Goal: Task Accomplishment & Management: Manage account settings

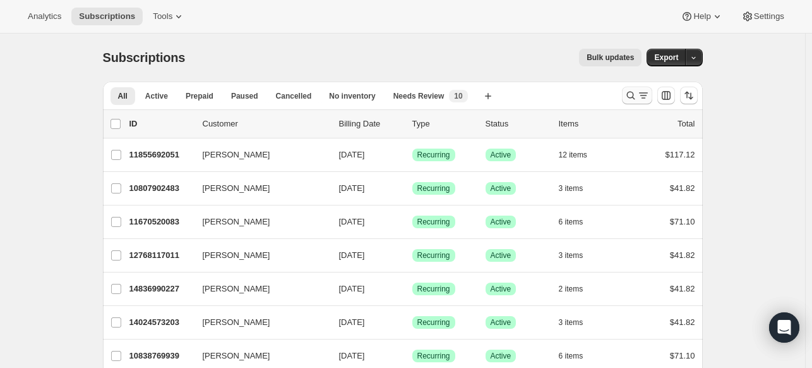
click at [625, 99] on button "Search and filter results" at bounding box center [637, 96] width 30 height 18
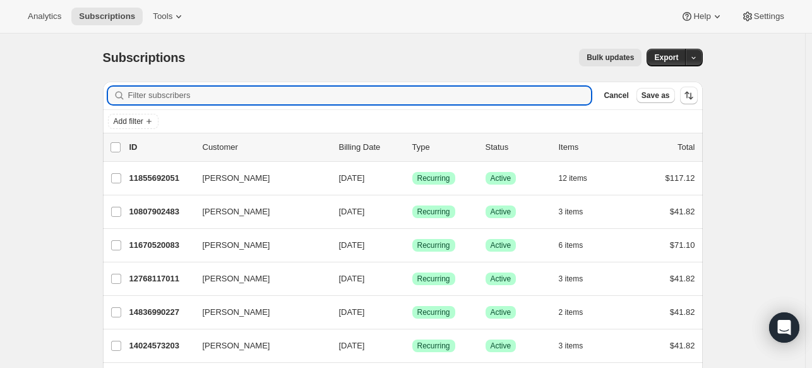
paste input "[PERSON_NAME][EMAIL_ADDRESS][PERSON_NAME][DOMAIN_NAME]"
type input "[PERSON_NAME][EMAIL_ADDRESS][PERSON_NAME][DOMAIN_NAME]"
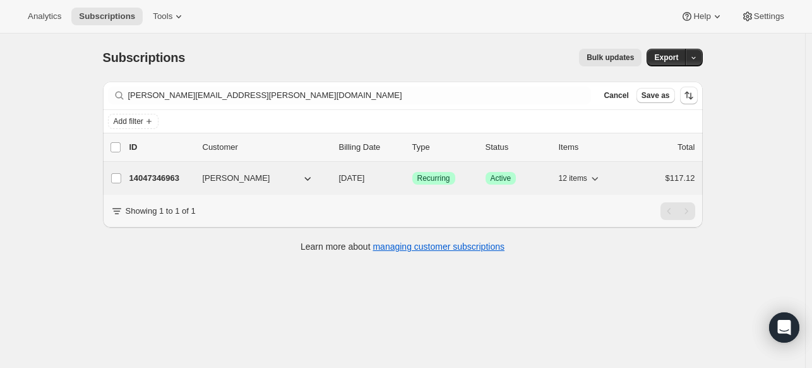
click at [172, 174] on p "14047346963" at bounding box center [160, 178] width 63 height 13
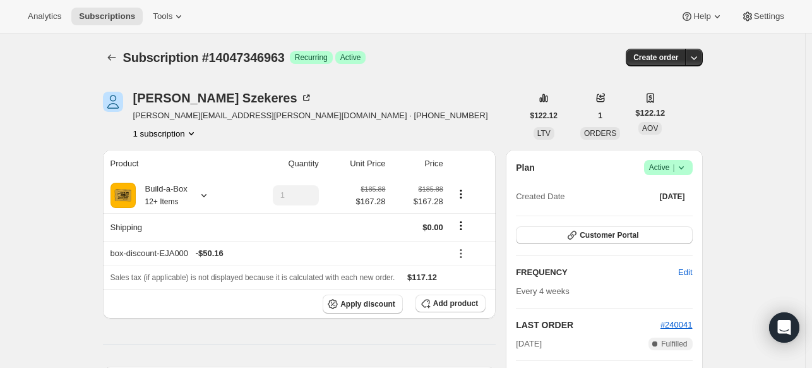
click at [688, 171] on icon at bounding box center [681, 167] width 13 height 13
click at [671, 209] on span "Cancel subscription" at bounding box center [666, 212] width 71 height 9
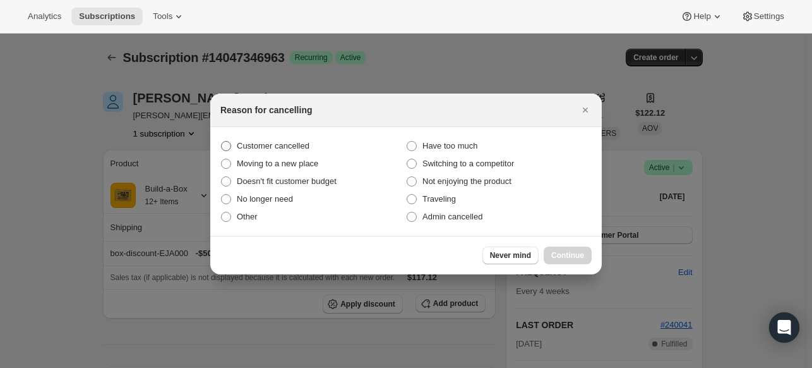
click at [241, 148] on span "Customer cancelled" at bounding box center [273, 145] width 73 height 9
click at [222, 141] on input "Customer cancelled" at bounding box center [221, 141] width 1 height 1
radio input "true"
click at [581, 253] on span "Continue" at bounding box center [567, 255] width 33 height 10
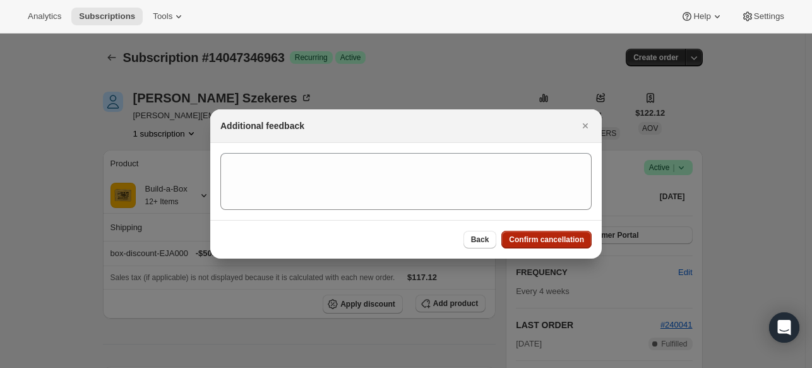
click at [544, 244] on button "Confirm cancellation" at bounding box center [547, 240] width 90 height 18
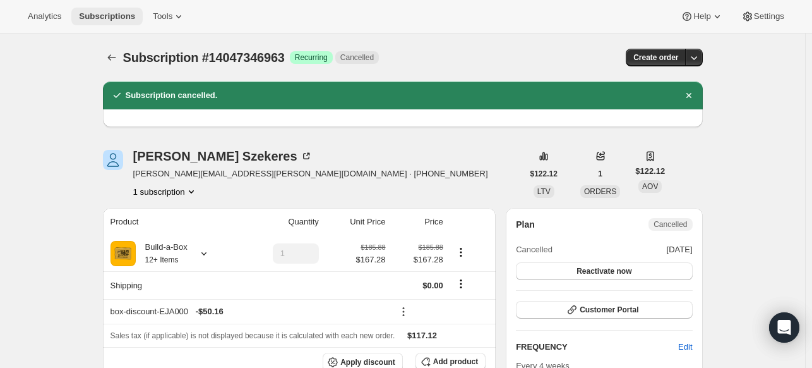
click at [107, 15] on span "Subscriptions" at bounding box center [107, 16] width 56 height 10
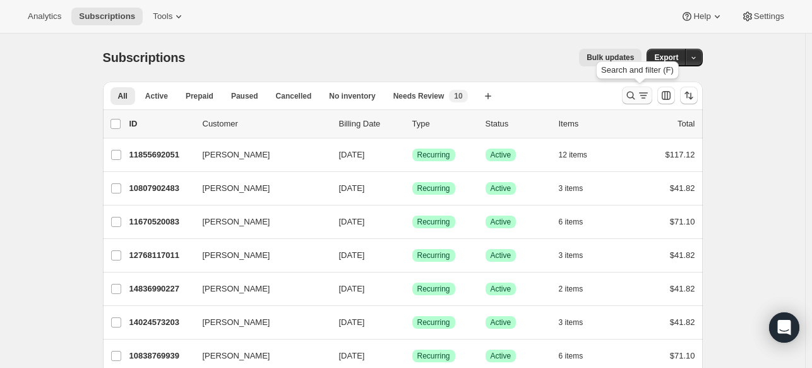
click at [633, 89] on icon "Search and filter results" at bounding box center [631, 95] width 13 height 13
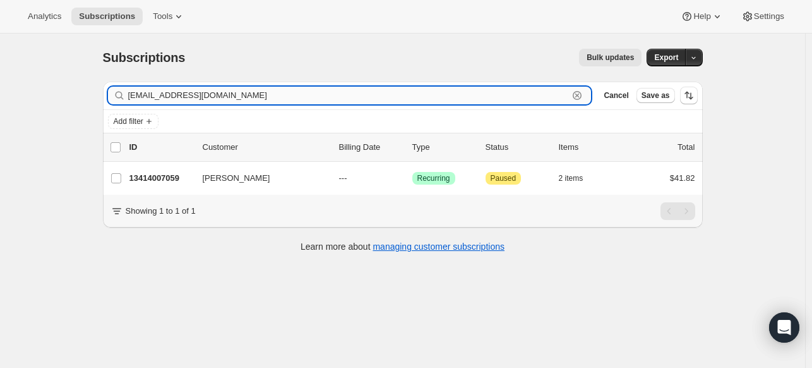
click at [253, 95] on input "[EMAIL_ADDRESS][DOMAIN_NAME]" at bounding box center [348, 96] width 441 height 18
paste input "[PERSON_NAME][EMAIL_ADDRESS][PERSON_NAME]"
type input "[PERSON_NAME][EMAIL_ADDRESS][PERSON_NAME][DOMAIN_NAME]"
